Goal: Navigation & Orientation: Understand site structure

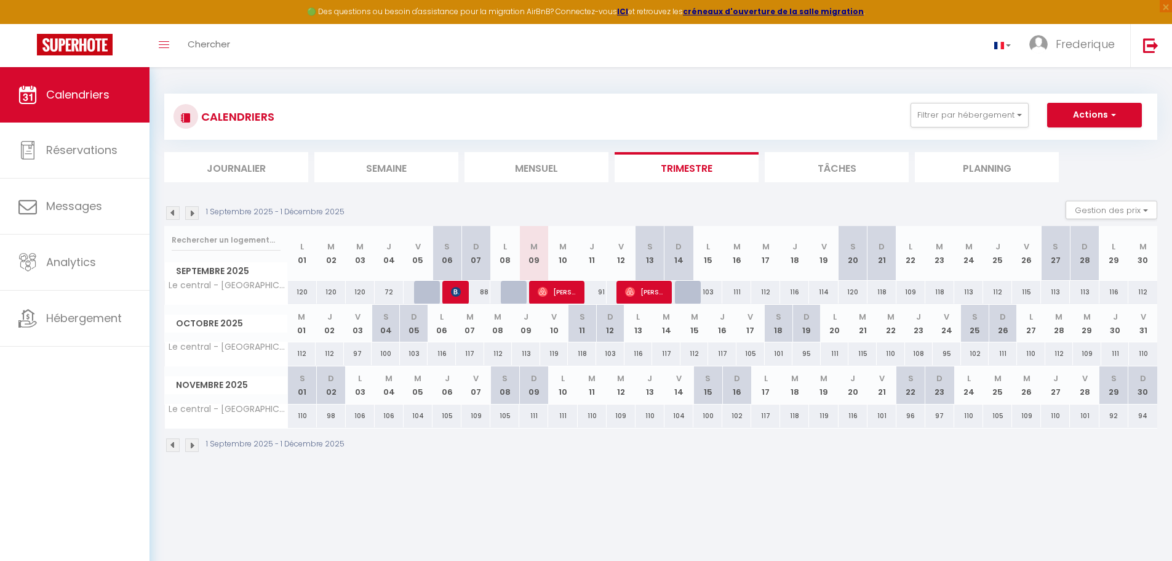
drag, startPoint x: 1165, startPoint y: 2, endPoint x: 853, endPoint y: 65, distance: 318.3
click at [853, 65] on div "Toggle menubar Chercher BUTTON Frederique Paramètres" at bounding box center [626, 45] width 1074 height 43
click at [837, 165] on li "Tâches" at bounding box center [837, 167] width 144 height 30
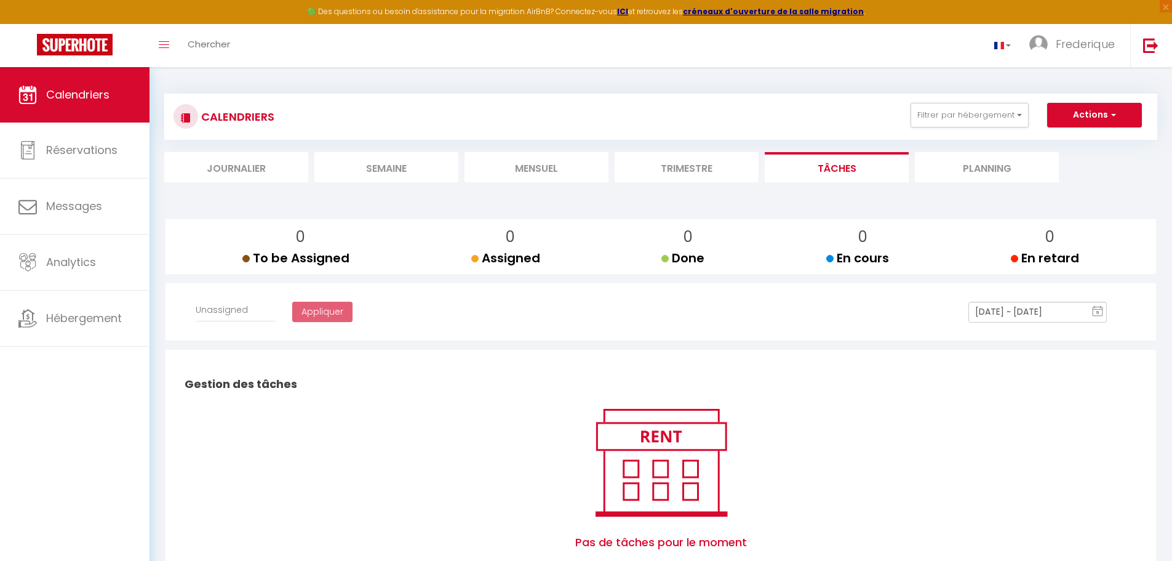
select select
click at [980, 172] on li "Planning" at bounding box center [987, 167] width 144 height 30
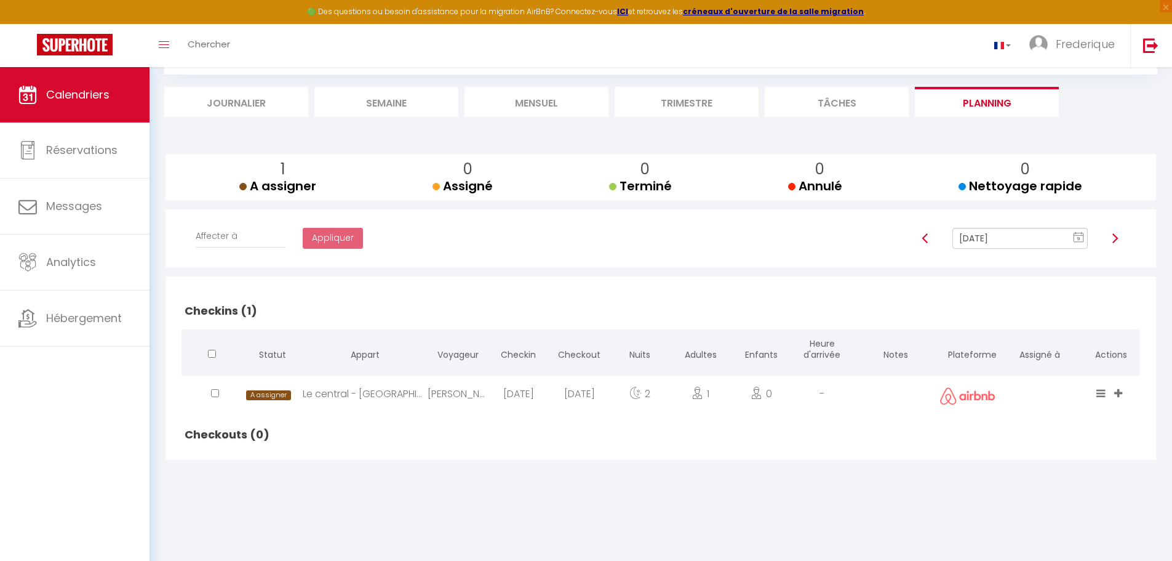
scroll to position [67, 0]
click at [278, 103] on li "Journalier" at bounding box center [236, 100] width 144 height 30
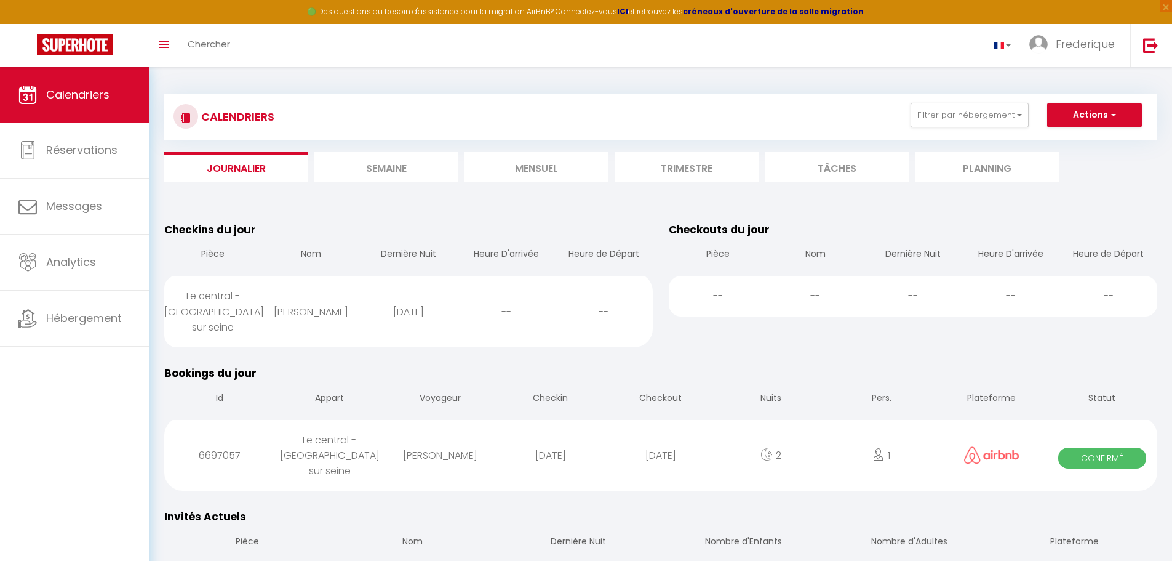
click at [415, 170] on li "Semaine" at bounding box center [386, 167] width 144 height 30
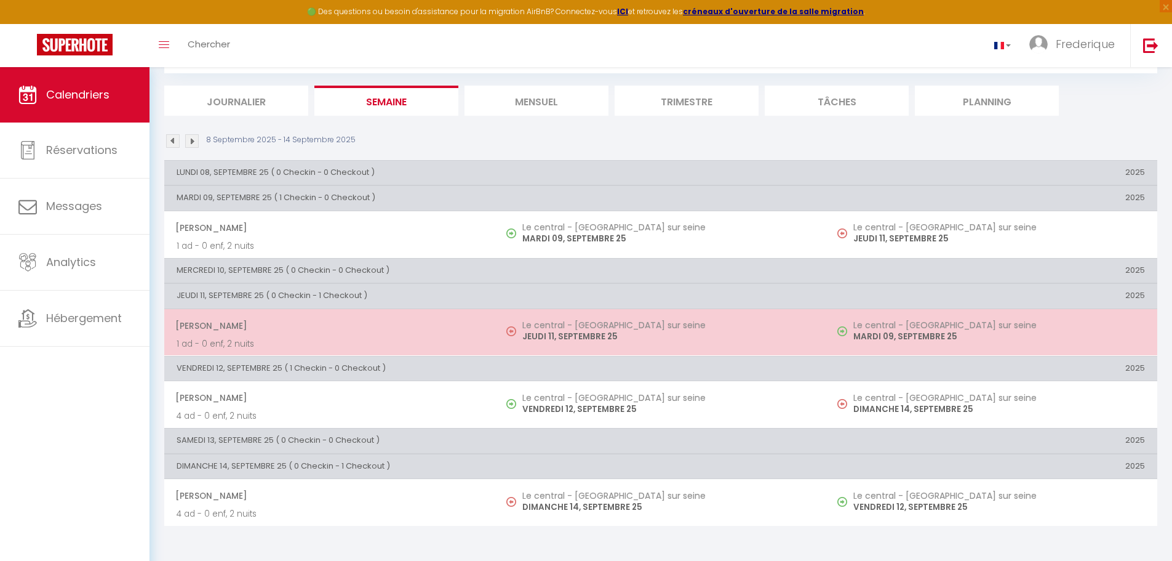
scroll to position [67, 0]
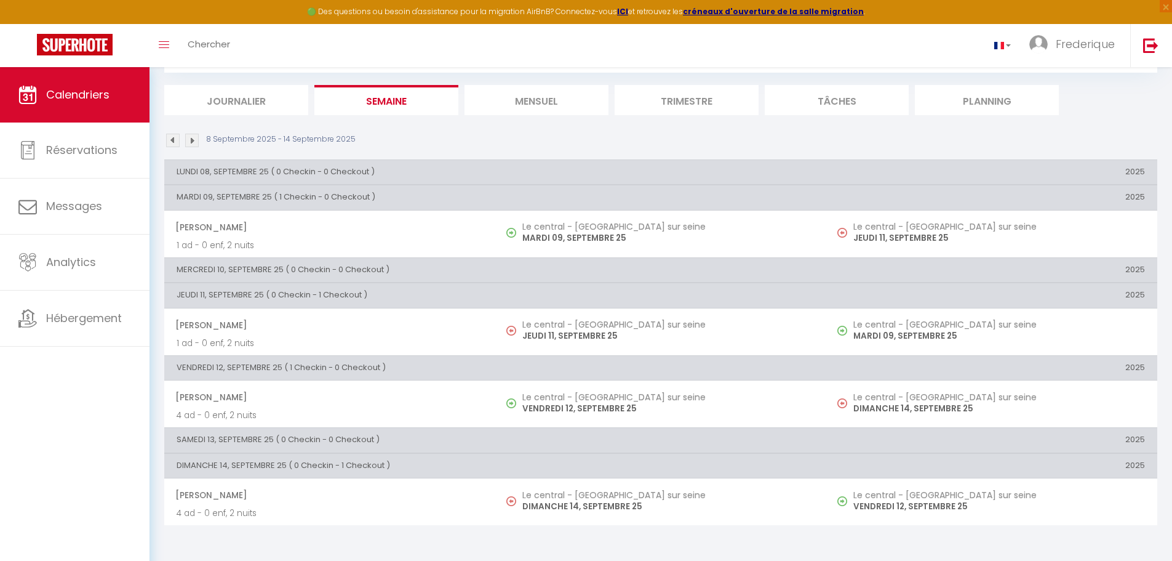
click at [553, 100] on li "Mensuel" at bounding box center [537, 100] width 144 height 30
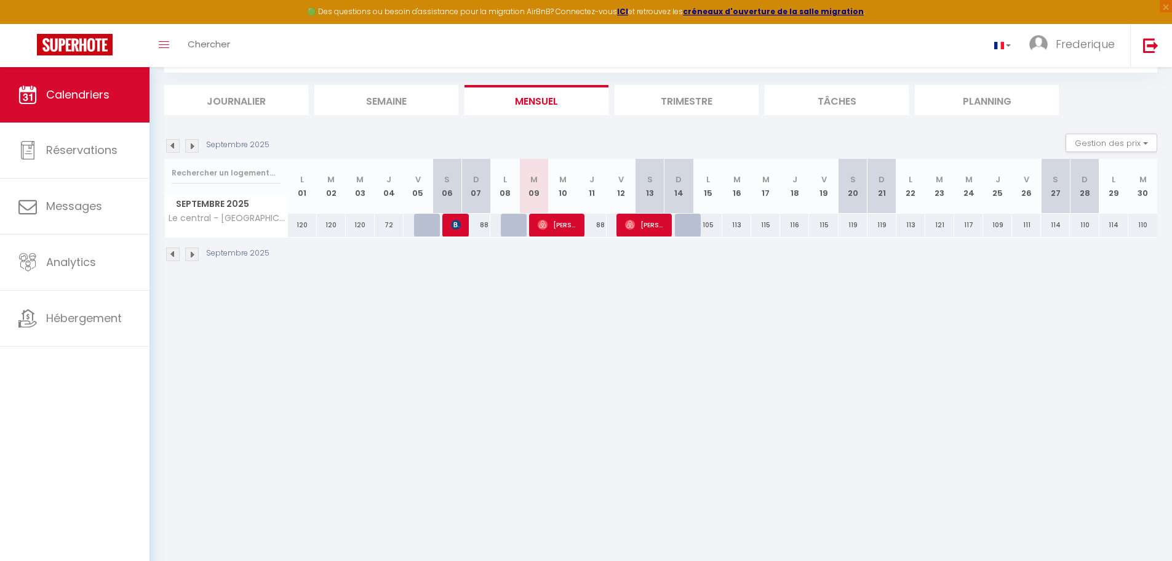
click at [675, 97] on li "Trimestre" at bounding box center [687, 100] width 144 height 30
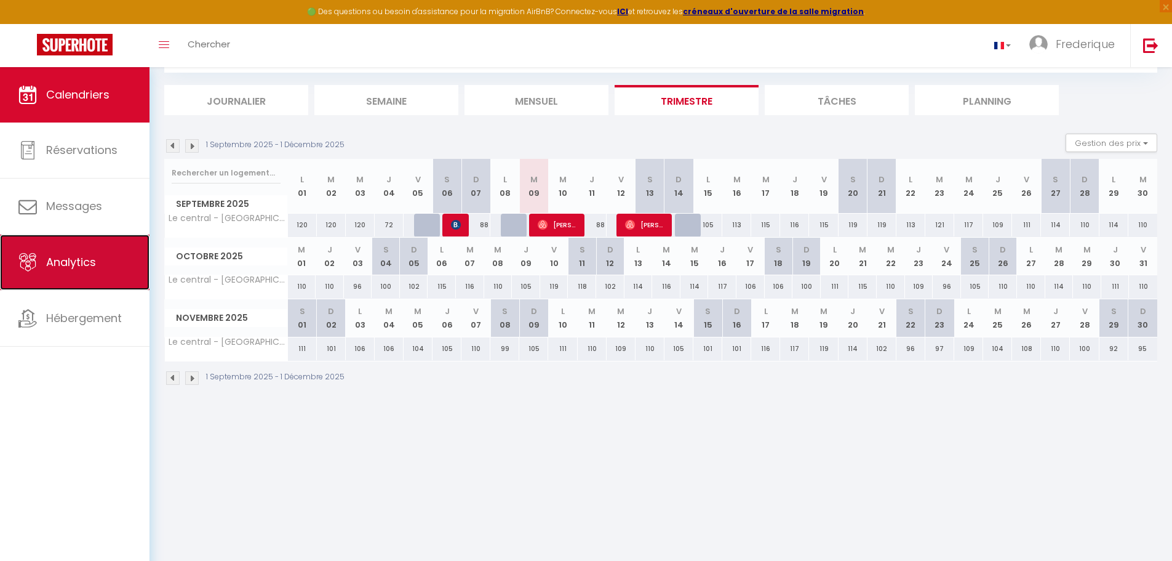
click at [78, 266] on span "Analytics" at bounding box center [71, 261] width 50 height 15
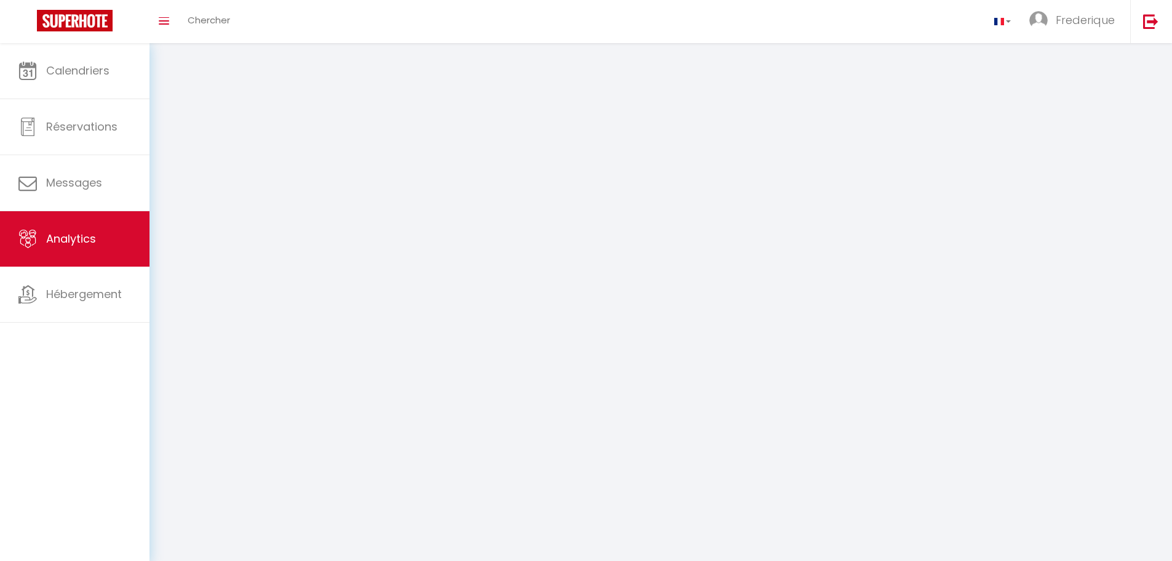
select select "2025"
select select "9"
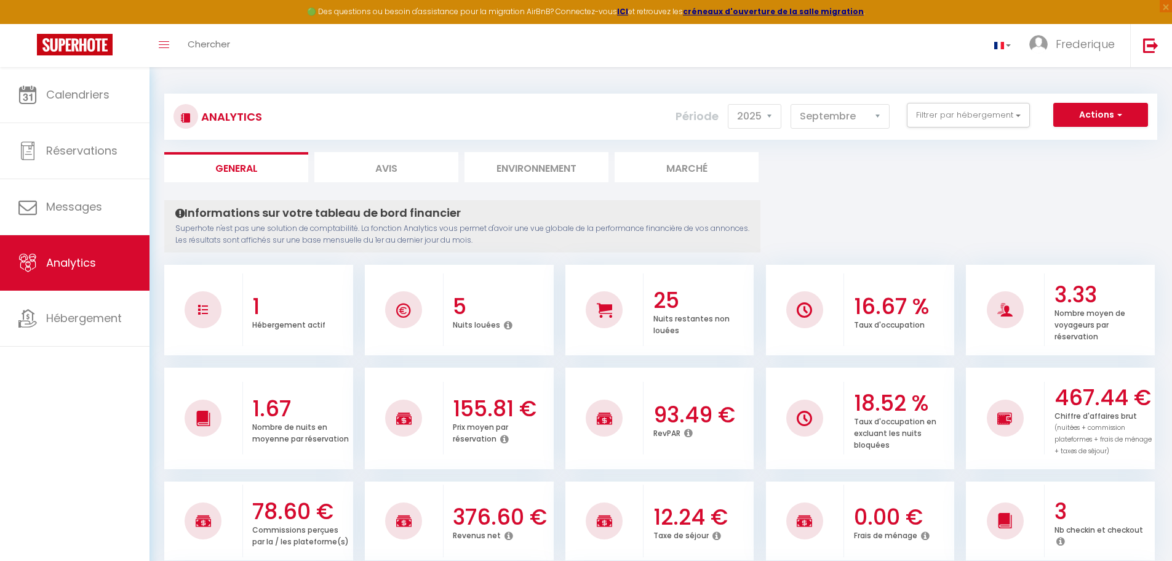
click at [397, 162] on li "Avis" at bounding box center [386, 167] width 144 height 30
select select "2025"
